Goal: Task Accomplishment & Management: Manage account settings

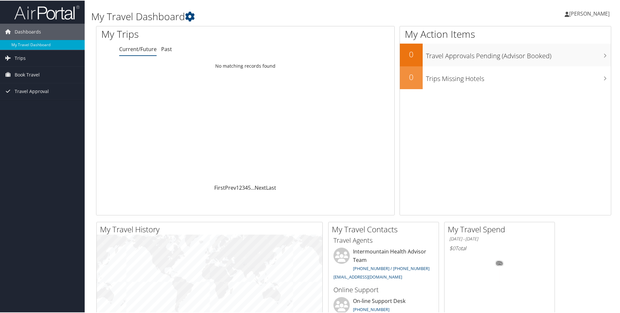
click at [585, 13] on span "[PERSON_NAME]" at bounding box center [589, 12] width 40 height 7
click at [551, 58] on link "View Travel Profile" at bounding box center [571, 57] width 73 height 11
click at [19, 59] on span "Trips" at bounding box center [20, 57] width 11 height 16
click at [35, 72] on link "Current/Future Trips" at bounding box center [42, 71] width 85 height 10
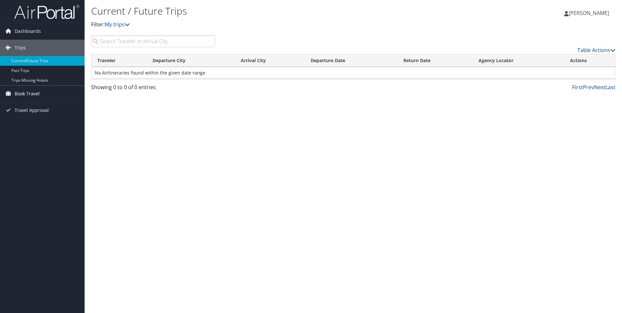
click at [28, 94] on span "Book Travel" at bounding box center [27, 94] width 25 height 16
click at [29, 123] on link "Book/Manage Online Trips" at bounding box center [42, 126] width 85 height 10
